Goal: Information Seeking & Learning: Compare options

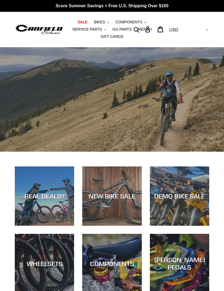
click at [96, 30] on span "SERVICE PARTS" at bounding box center [87, 29] width 30 height 5
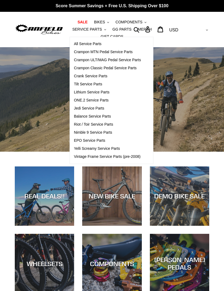
click at [102, 84] on span "Tilt Service Parts" at bounding box center [88, 84] width 28 height 5
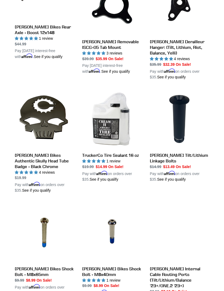
scroll to position [314, 0]
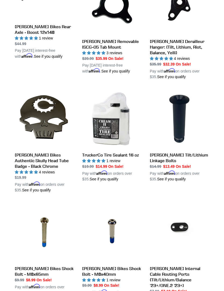
click at [188, 100] on link "Canfield Tilt/Lithium Linkage Bolts" at bounding box center [179, 135] width 59 height 93
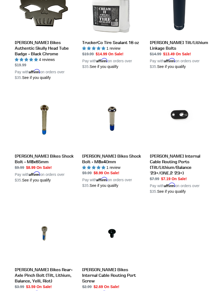
scroll to position [426, 0]
click at [31, 121] on link "Canfield Bikes Shock Bolt - M8x65mm" at bounding box center [44, 136] width 59 height 93
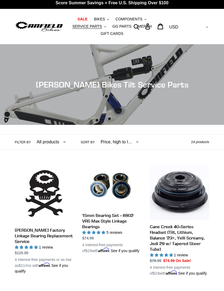
scroll to position [0, 0]
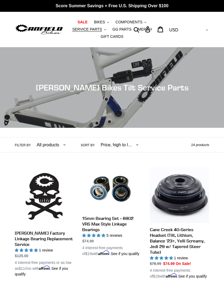
click at [41, 30] on img at bounding box center [39, 29] width 49 height 12
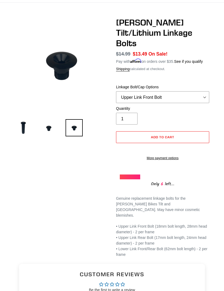
scroll to position [45, 0]
click at [23, 124] on img at bounding box center [23, 127] width 17 height 17
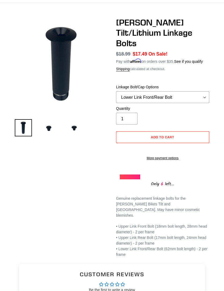
click at [48, 129] on img at bounding box center [48, 127] width 17 height 17
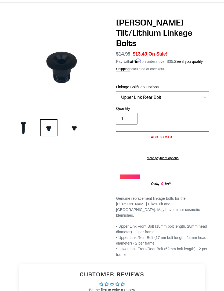
click at [20, 127] on img at bounding box center [23, 127] width 17 height 17
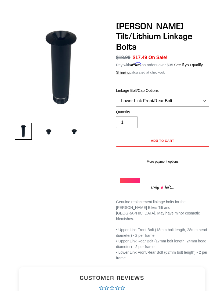
scroll to position [40, 0]
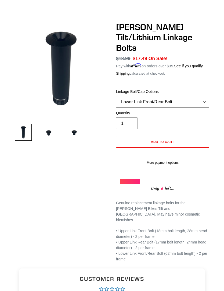
click at [46, 136] on img at bounding box center [48, 132] width 17 height 17
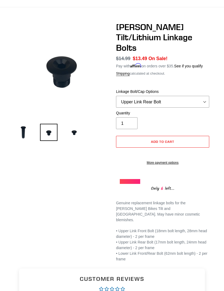
click at [18, 131] on img at bounding box center [23, 132] width 17 height 17
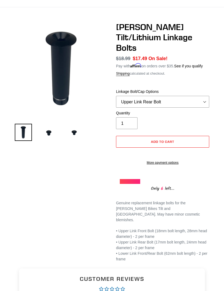
select select "Lower Link Front/Rear Bolt"
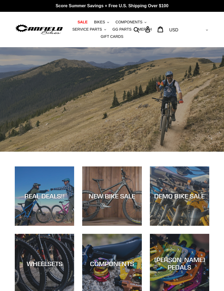
click at [107, 22] on button "BIKES .cls-1{fill:#231f20}" at bounding box center [101, 22] width 20 height 7
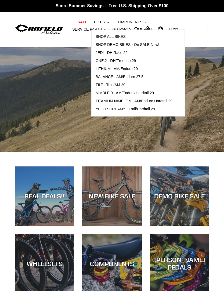
click at [119, 84] on span "TILT - Trail/AM 29" at bounding box center [111, 85] width 30 height 5
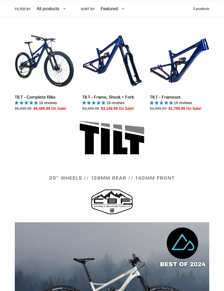
scroll to position [136, 0]
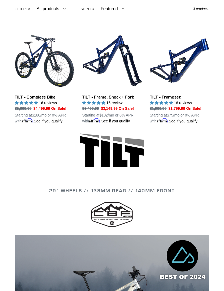
click at [181, 66] on link "TILT - Frameset" at bounding box center [179, 77] width 59 height 93
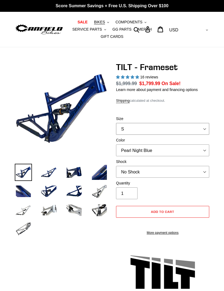
click at [205, 130] on select "S M L XL" at bounding box center [162, 129] width 93 height 12
select select "highest-rating"
select select "L"
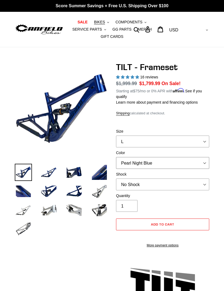
click at [205, 161] on select "Pearl Night Blue Stealth Silver" at bounding box center [162, 163] width 93 height 12
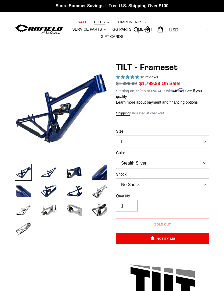
click at [188, 164] on select "Pearl Night Blue Stealth Silver" at bounding box center [162, 163] width 93 height 12
select select "Pearl Night Blue"
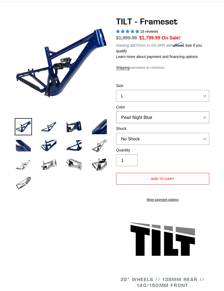
scroll to position [47, 0]
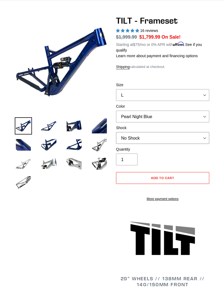
click at [202, 139] on select "No Shock Cane Creek DB Kitsuma Air RockShox Deluxe Ultimate Fox FLOAT X EXT Sto…" at bounding box center [162, 138] width 93 height 12
select select "RockShox Deluxe Ultimate"
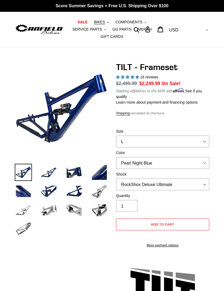
click at [105, 24] on button "BIKES .cls-1{fill:#231f20}" at bounding box center [101, 22] width 20 height 7
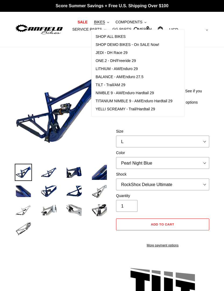
click at [122, 70] on span "LITHIUM - AM/Enduro 29" at bounding box center [117, 69] width 42 height 5
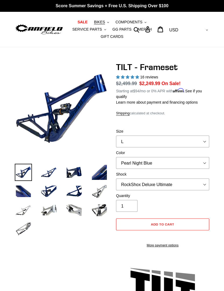
click at [27, 28] on img at bounding box center [39, 29] width 49 height 12
